Goal: Task Accomplishment & Management: Use online tool/utility

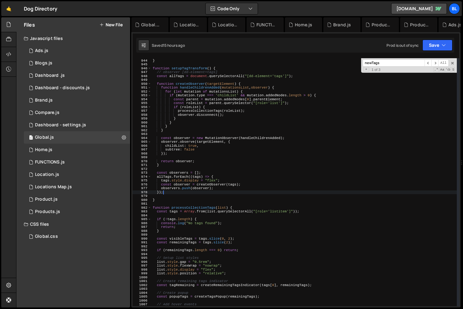
click at [230, 232] on div "setupTagTransform ( ) ; } function setupTagTransform ( ) { // observer [dd-elem…" at bounding box center [303, 183] width 305 height 256
type textarea "}"
click at [75, 181] on div "1 Locations Map.js 0" at bounding box center [77, 187] width 106 height 12
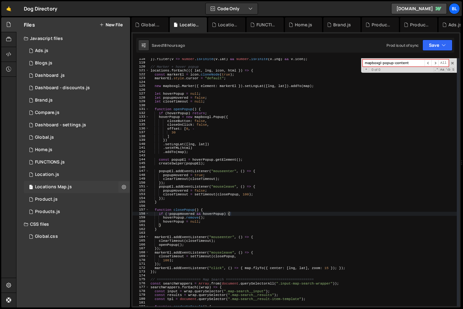
scroll to position [0, 0]
click at [451, 62] on span at bounding box center [452, 63] width 4 height 4
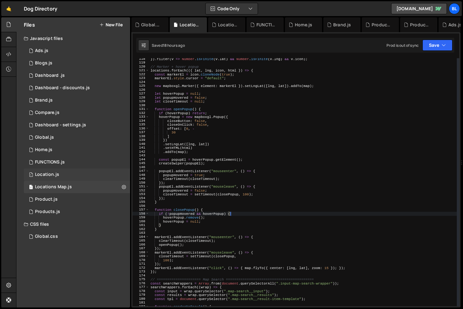
click at [77, 180] on div "1 Location.js 0" at bounding box center [77, 174] width 106 height 12
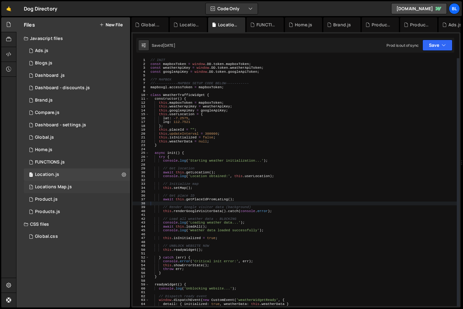
click at [69, 182] on div "1 Locations Map.js 0" at bounding box center [77, 187] width 106 height 12
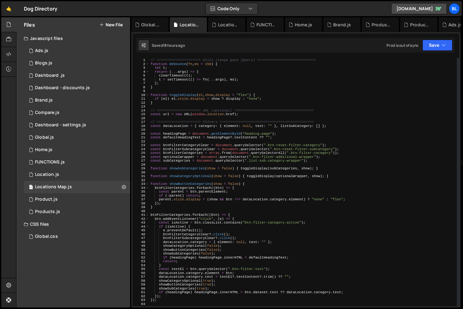
click at [242, 127] on div "// ===================== Utils (tanpa gaya jQuery) ============================…" at bounding box center [302, 186] width 307 height 256
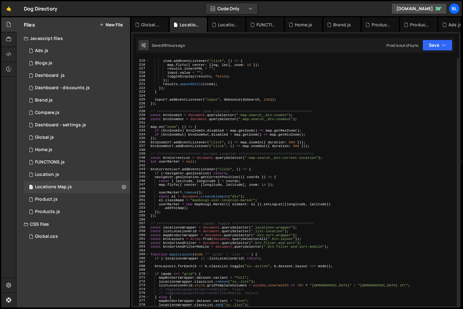
scroll to position [827, 0]
click at [188, 216] on div "item . textContent = name ; item . addEventListener ( "click" , ( ) => { map . …" at bounding box center [302, 183] width 307 height 256
type textarea "});"
click at [164, 167] on div "item . textContent = name ; item . addEventListener ( "click" , ( ) => { map . …" at bounding box center [302, 183] width 307 height 256
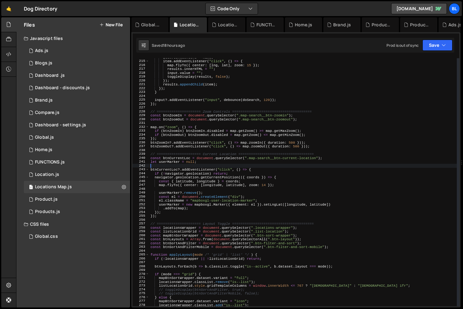
click at [167, 169] on div "item . textContent = name ; item . addEventListener ( "click" , ( ) => { map . …" at bounding box center [302, 183] width 307 height 256
click at [188, 210] on div "item . textContent = name ; item . addEventListener ( "click" , ( ) => { map . …" at bounding box center [302, 183] width 307 height 256
type textarea "});"
click at [176, 218] on div "item . textContent = name ; item . addEventListener ( "click" , ( ) => { map . …" at bounding box center [302, 183] width 307 height 256
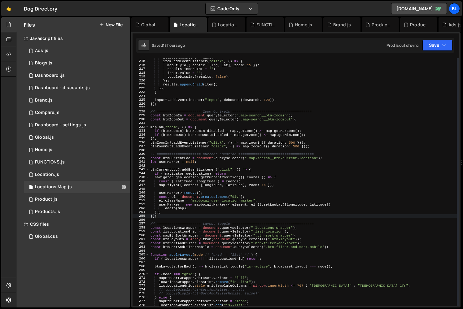
click at [168, 215] on div "item . textContent = name ; item . addEventListener ( "click" , ( ) => { map . …" at bounding box center [302, 183] width 307 height 256
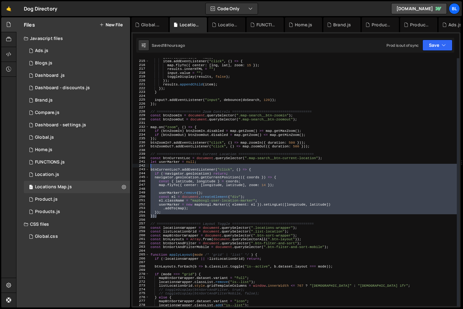
drag, startPoint x: 168, startPoint y: 215, endPoint x: 148, endPoint y: 167, distance: 52.6
click at [148, 167] on div "}); 214 215 216 217 218 219 220 221 222 223 224 225 226 227 228 229 230 231 232…" at bounding box center [295, 182] width 326 height 248
click at [180, 209] on div "item . textContent = name ; item . addEventListener ( "click" , ( ) => { map . …" at bounding box center [302, 183] width 307 height 256
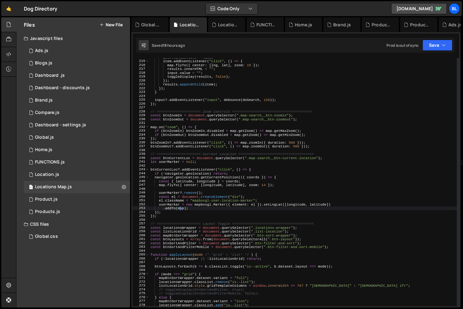
click at [167, 215] on div "item . textContent = name ; item . addEventListener ( "click" , ( ) => { map . …" at bounding box center [302, 183] width 307 height 256
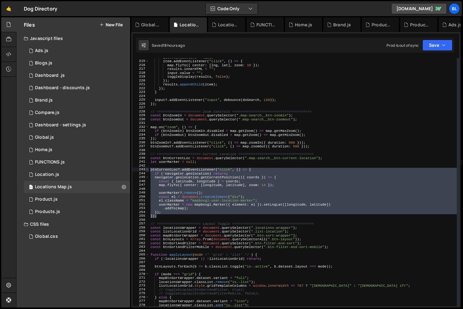
drag, startPoint x: 167, startPoint y: 215, endPoint x: 147, endPoint y: 170, distance: 48.9
click at [147, 170] on div "}); 214 215 216 217 218 219 220 221 222 223 224 225 226 227 228 229 230 231 232…" at bounding box center [295, 182] width 326 height 248
click at [193, 209] on div "item . textContent = name ; item . addEventListener ( "click" , ( ) => { map . …" at bounding box center [302, 183] width 307 height 256
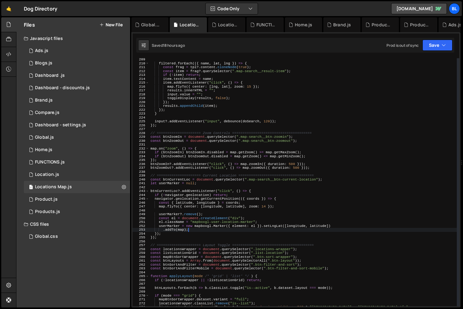
scroll to position [804, 0]
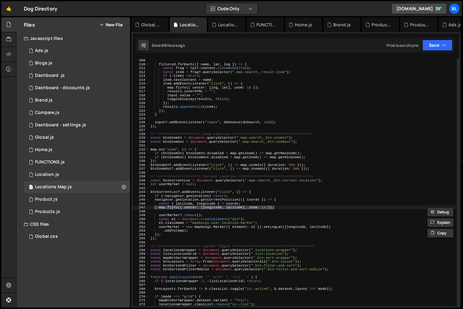
drag, startPoint x: 277, startPoint y: 206, endPoint x: 155, endPoint y: 206, distance: 121.6
click at [155, 206] on div "if ( ! filtered . length ) return renderNoResult ( ) ; filtered . forEach (({ n…" at bounding box center [302, 182] width 307 height 256
click at [170, 215] on div "if ( ! filtered . length ) return renderNoResult ( ) ; filtered . forEach (({ n…" at bounding box center [302, 182] width 307 height 256
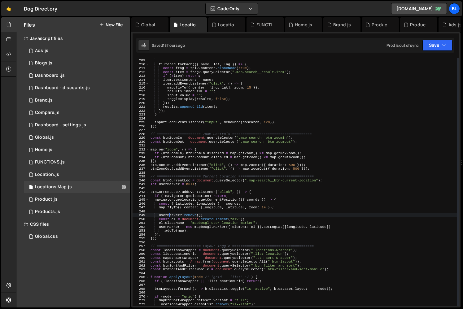
click at [170, 215] on div "if ( ! filtered . length ) return renderNoResult ( ) ; filtered . forEach (({ n…" at bounding box center [302, 182] width 307 height 256
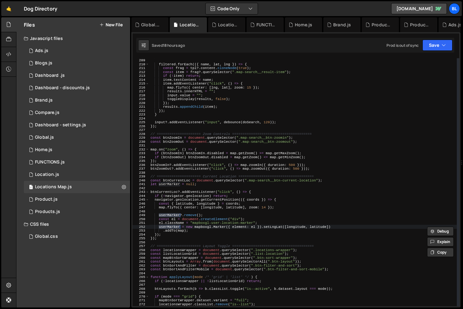
click at [194, 230] on div "if ( ! filtered . length ) return renderNoResult ( ) ; filtered . forEach (({ n…" at bounding box center [302, 182] width 307 height 256
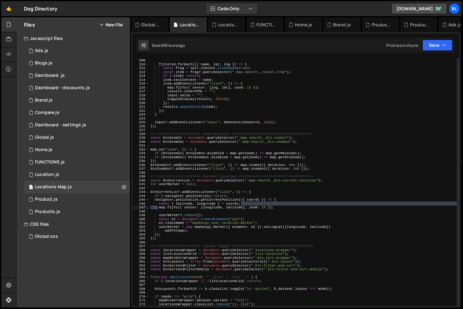
drag, startPoint x: 279, startPoint y: 204, endPoint x: 156, endPoint y: 205, distance: 123.1
click at [156, 205] on div "if ( ! filtered . length ) return renderNoResult ( ) ; filtered . forEach (({ n…" at bounding box center [302, 182] width 307 height 256
click at [162, 207] on div "if ( ! filtered . length ) return renderNoResult ( ) ; filtered . forEach (({ n…" at bounding box center [302, 182] width 307 height 256
type textarea "map.flyTo({ center: [longitude, latitude], zoom: 14 });"
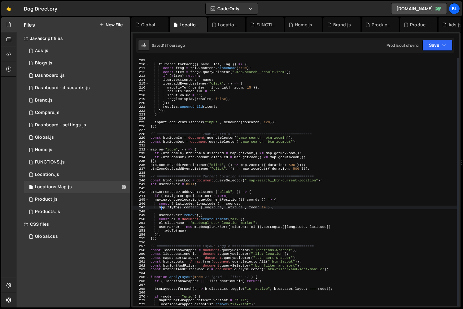
click at [175, 241] on div "if ( ! filtered . length ) return renderNoResult ( ) ; filtered . forEach (({ n…" at bounding box center [302, 182] width 307 height 256
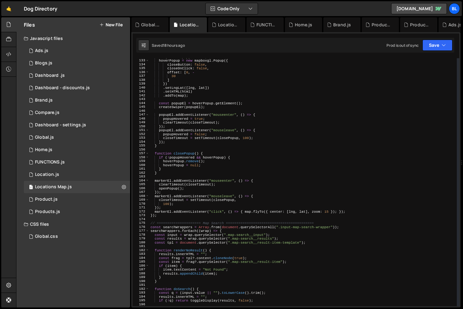
scroll to position [519, 0]
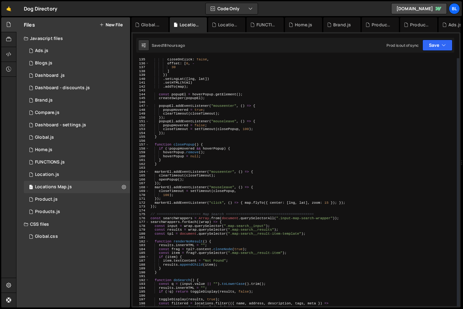
click at [219, 261] on div "closeOnClick : false , offset : [ 0 , - 30 ] }) . setLngLat ([ lng , lat ]) . s…" at bounding box center [302, 186] width 307 height 256
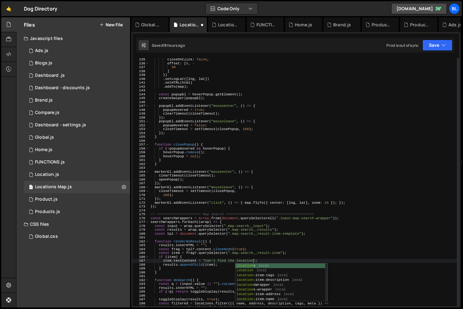
click at [239, 240] on div "closeOnClick : false , offset : [ 0 , - 30 ] }) . setLngLat ([ lng , lat ]) . s…" at bounding box center [302, 186] width 307 height 256
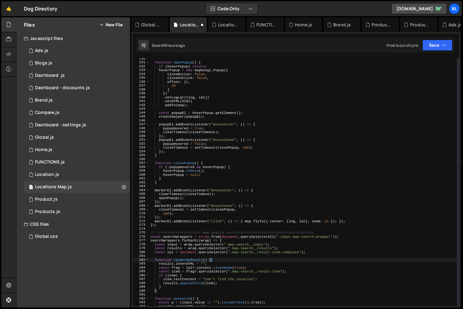
scroll to position [499, 0]
click at [235, 262] on div "function openPopup ( ) { if ( hoverPopup ) return ; hoverPopup = new mapboxgl .…" at bounding box center [302, 186] width 307 height 256
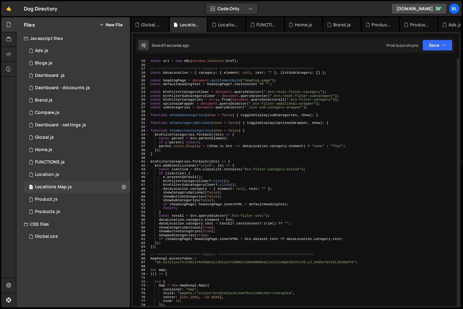
scroll to position [76, 0]
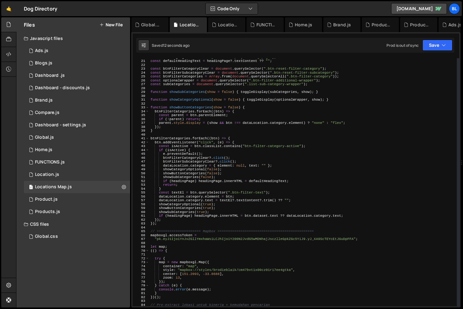
click at [161, 225] on div "const headingPage = document . getElementById ( "heading-page" ) ; const defaul…" at bounding box center [302, 183] width 307 height 256
type textarea "});"
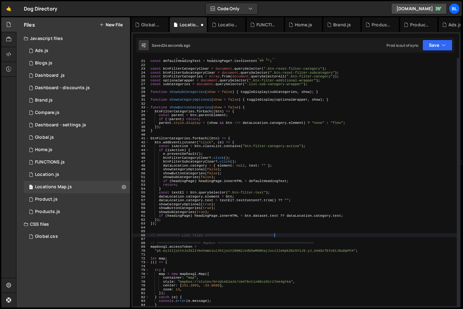
scroll to position [0, 11]
click at [183, 236] on div "const headingPage = document . getElementById ( "heading-page" ) ; const defaul…" at bounding box center [302, 183] width 307 height 256
type textarea "// ===================== List Tiles =================================="
click at [298, 233] on div "const headingPage = document . getElementById ( "heading-page" ) ; const defaul…" at bounding box center [302, 183] width 307 height 256
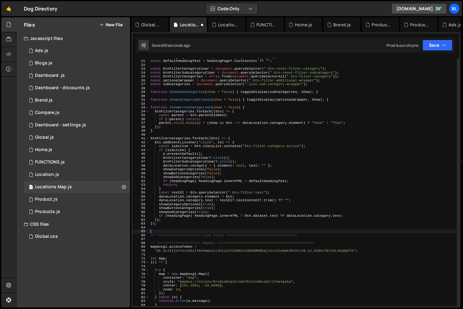
scroll to position [0, 0]
click at [307, 236] on div "const headingPage = document . getElementById ( "heading-page" ) ; const defaul…" at bounding box center [302, 183] width 307 height 256
type textarea "// ===================== List Tiles ========================================"
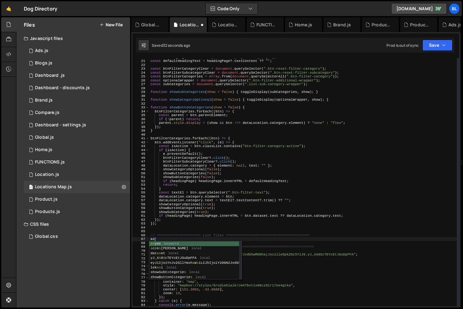
type textarea "a"
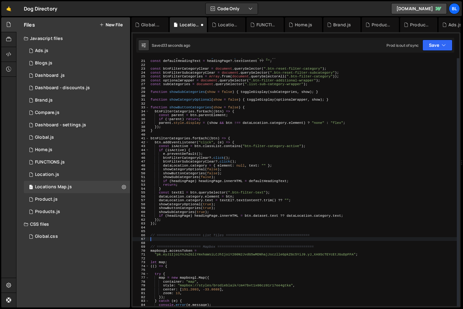
paste textarea "map.flyTo({ center: [longitude, latitude], zoom: 14 });"
type textarea "map.flyTo({ center: [longitude, latitude], zoom: 14 });"
paste textarea "map.flyTo({ center: [longitude, latitude], zoom: 14 });"
type textarea "// map.flyTo({ center: [longitude, latitude], zoom: 14 });"
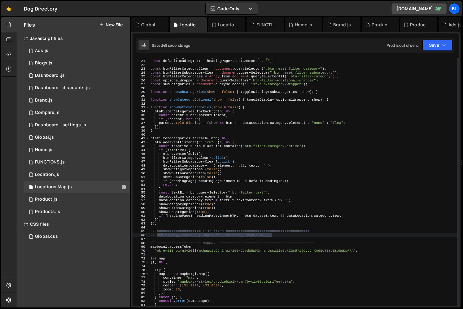
type textarea "// map.flyTo({ center: [longitude, latitude], zoom: 14 });"
drag, startPoint x: 276, startPoint y: 234, endPoint x: 156, endPoint y: 233, distance: 120.0
click at [156, 233] on div "const headingPage = document . getElementById ( "heading-page" ) ; const defaul…" at bounding box center [302, 183] width 307 height 256
